Goal: Task Accomplishment & Management: Complete application form

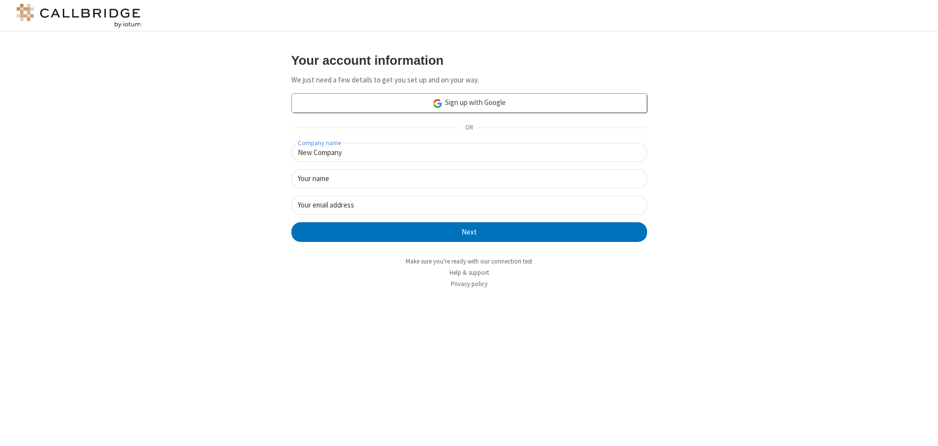
type input "New Company"
type input "New User"
type input "[EMAIL_ADDRESS][DOMAIN_NAME]"
click button "Next" at bounding box center [470, 232] width 356 height 20
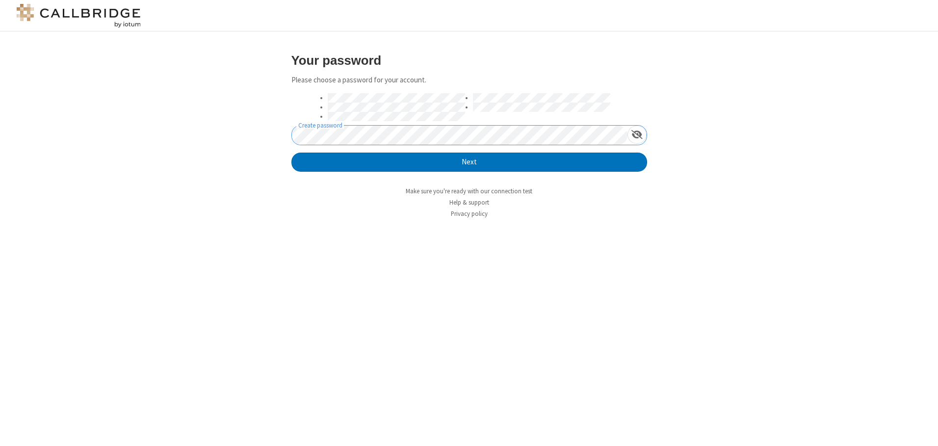
click at [292, 153] on button "Next" at bounding box center [470, 163] width 356 height 20
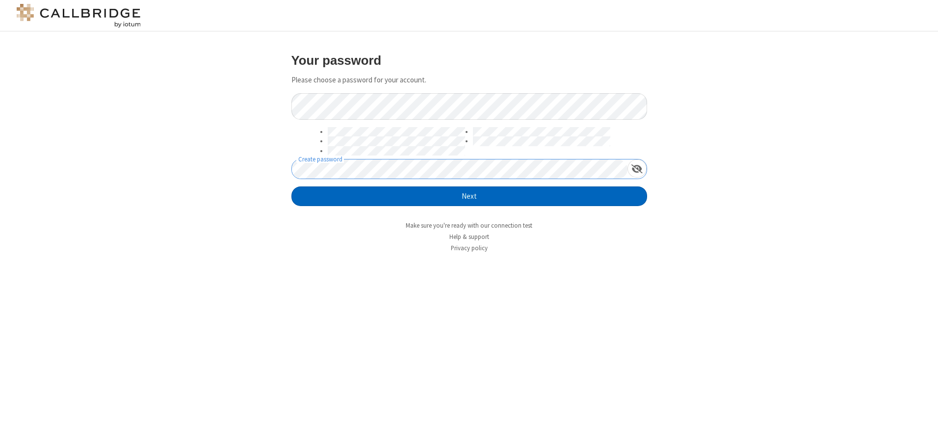
click at [469, 196] on button "Next" at bounding box center [470, 197] width 356 height 20
